Goal: Navigation & Orientation: Find specific page/section

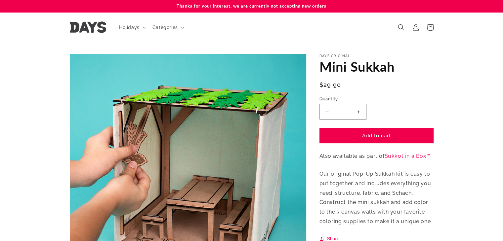
click at [83, 28] on img at bounding box center [88, 27] width 36 height 12
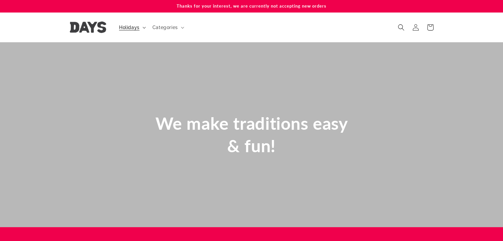
click at [132, 27] on span "Holidays" at bounding box center [129, 27] width 20 height 6
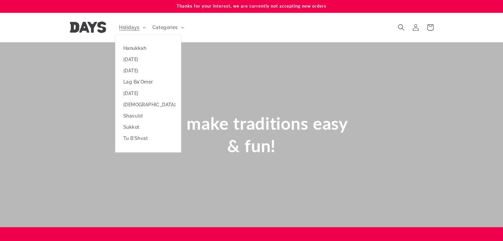
scroll to position [0, 314]
